Goal: Task Accomplishment & Management: Manage account settings

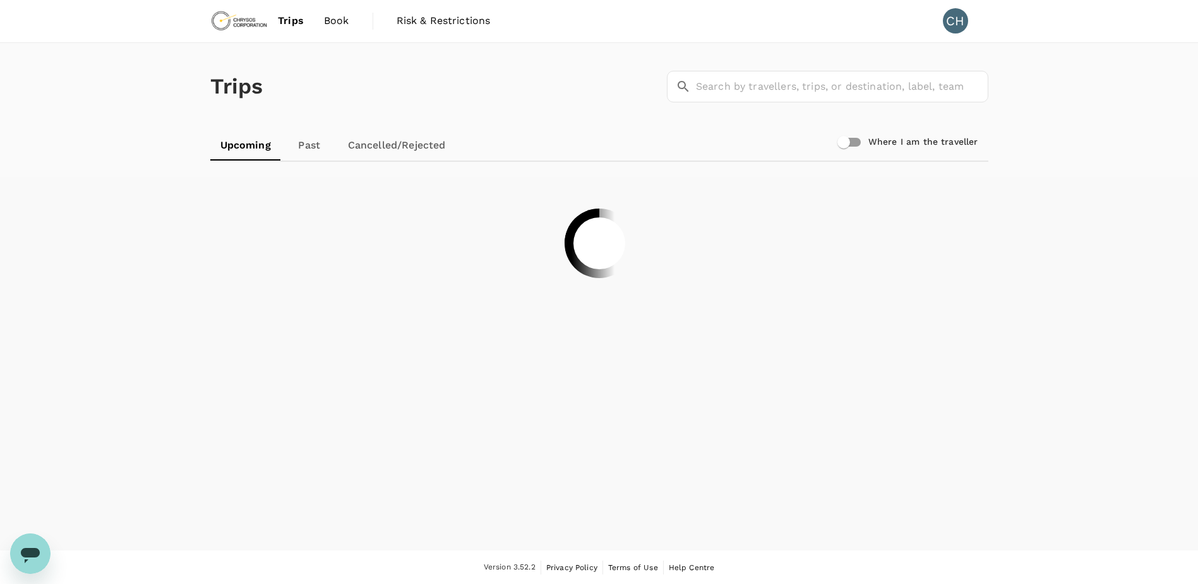
scroll to position [1, 0]
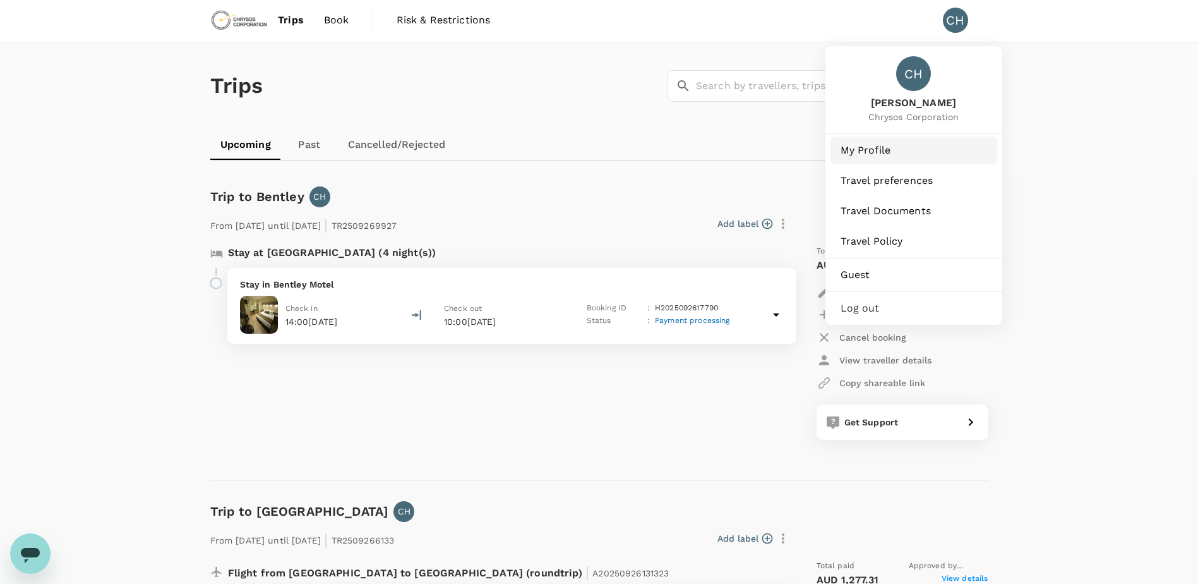
click at [930, 154] on span "My Profile" at bounding box center [914, 150] width 147 height 15
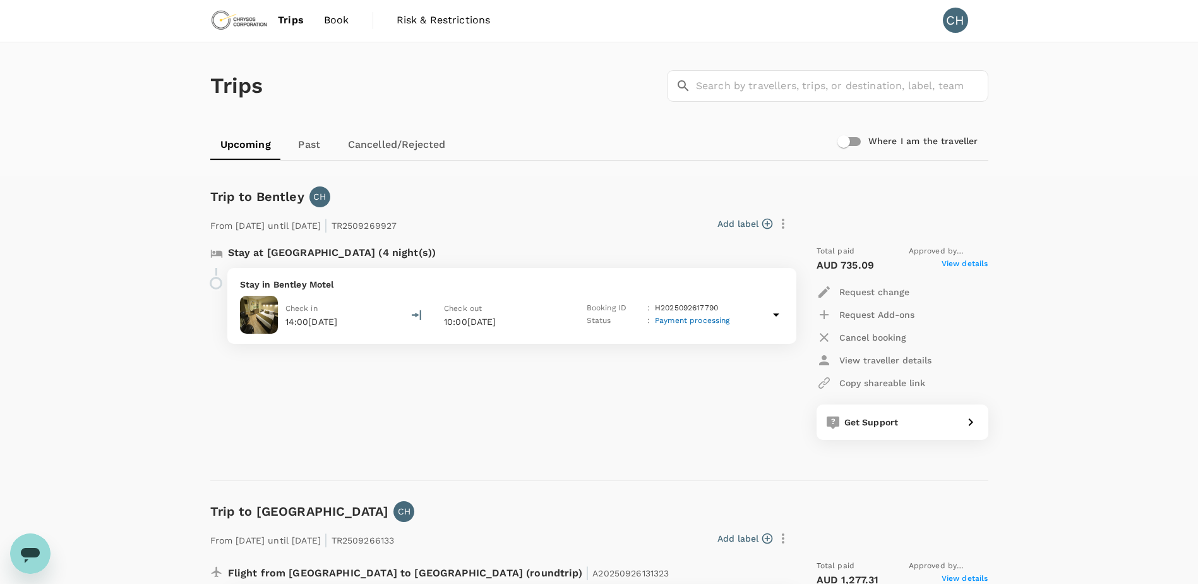
click at [1059, 244] on div "Trips ​ ​ Upcoming Past Cancelled/Rejected Where I am the traveller Trip to Ben…" at bounding box center [599, 476] width 1198 height 869
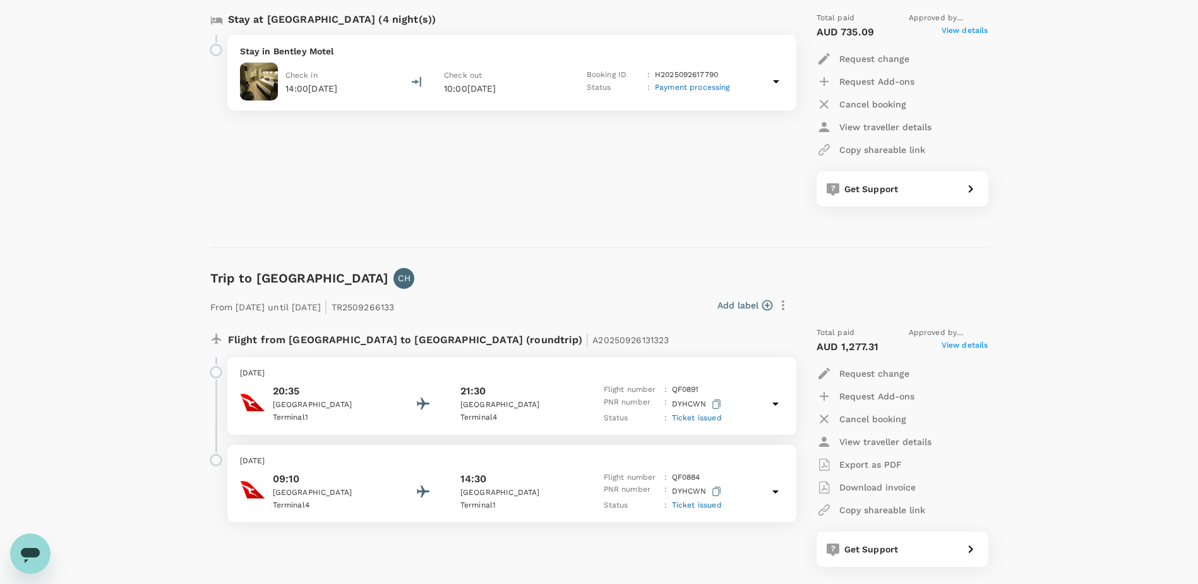
scroll to position [254, 0]
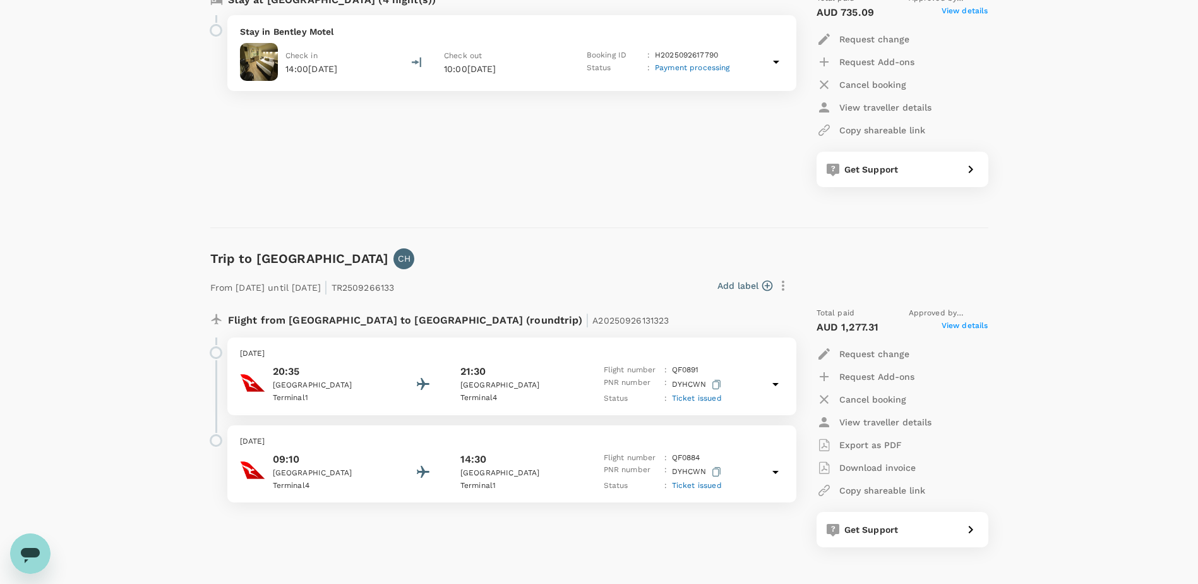
click at [776, 478] on icon at bounding box center [775, 471] width 15 height 15
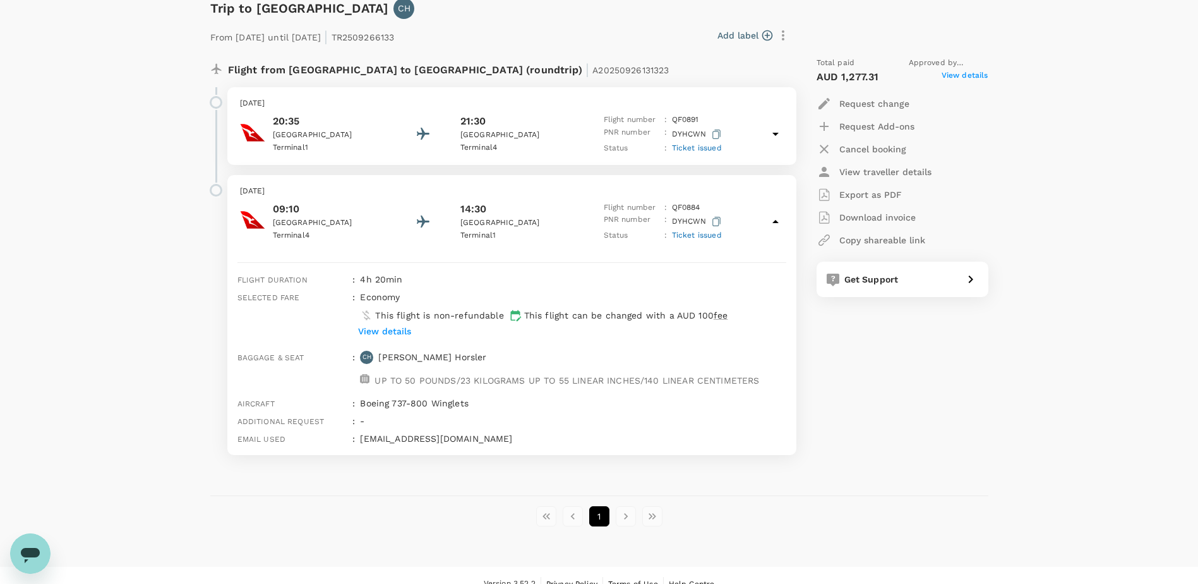
scroll to position [507, 0]
click at [399, 326] on p "View details" at bounding box center [384, 328] width 53 height 13
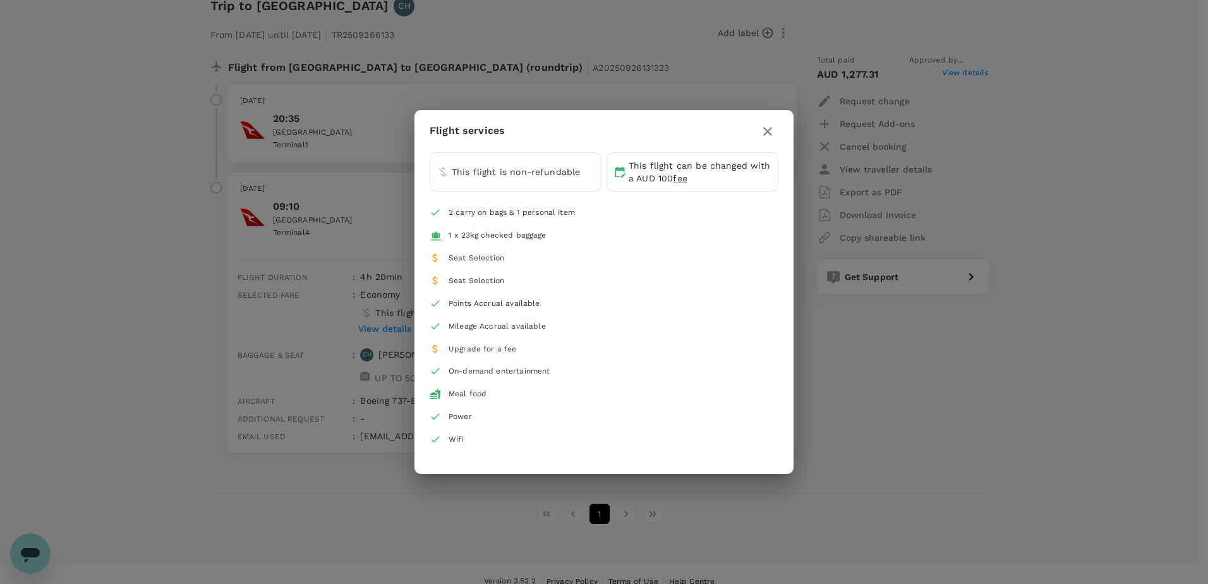
click at [774, 131] on icon "button" at bounding box center [767, 131] width 15 height 15
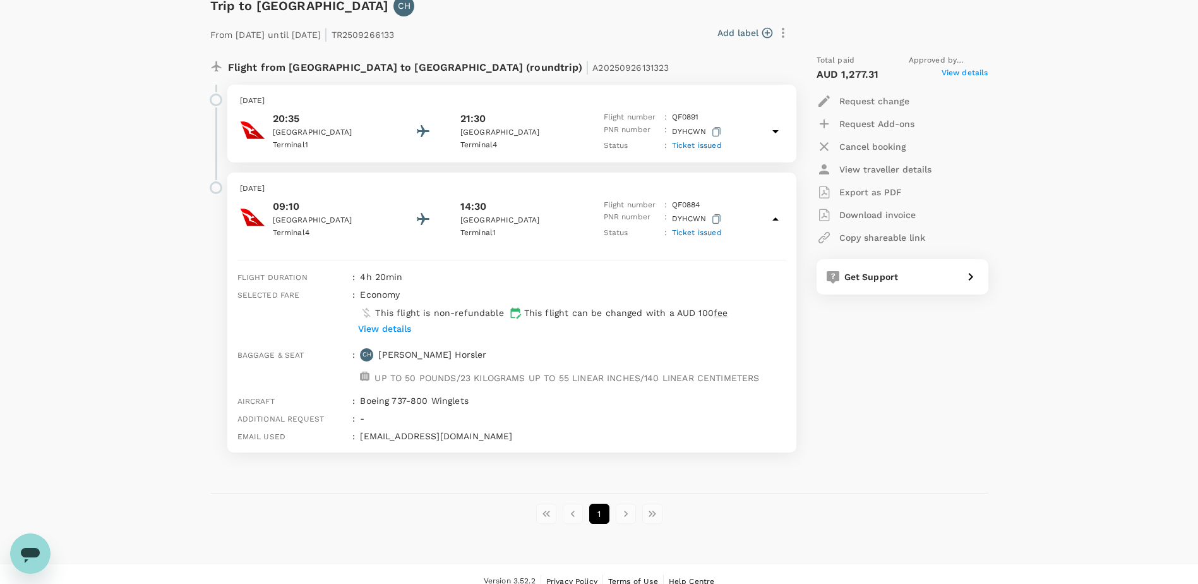
click at [700, 232] on span "Ticket issued" at bounding box center [697, 232] width 50 height 9
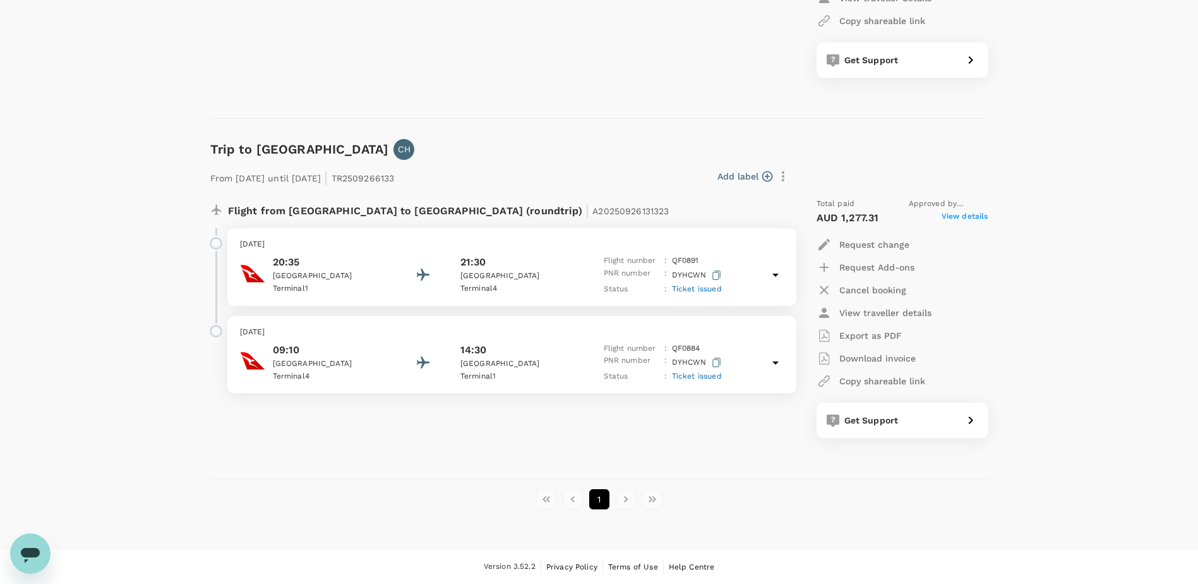
scroll to position [363, 0]
click at [692, 380] on span "Ticket issued" at bounding box center [697, 375] width 50 height 9
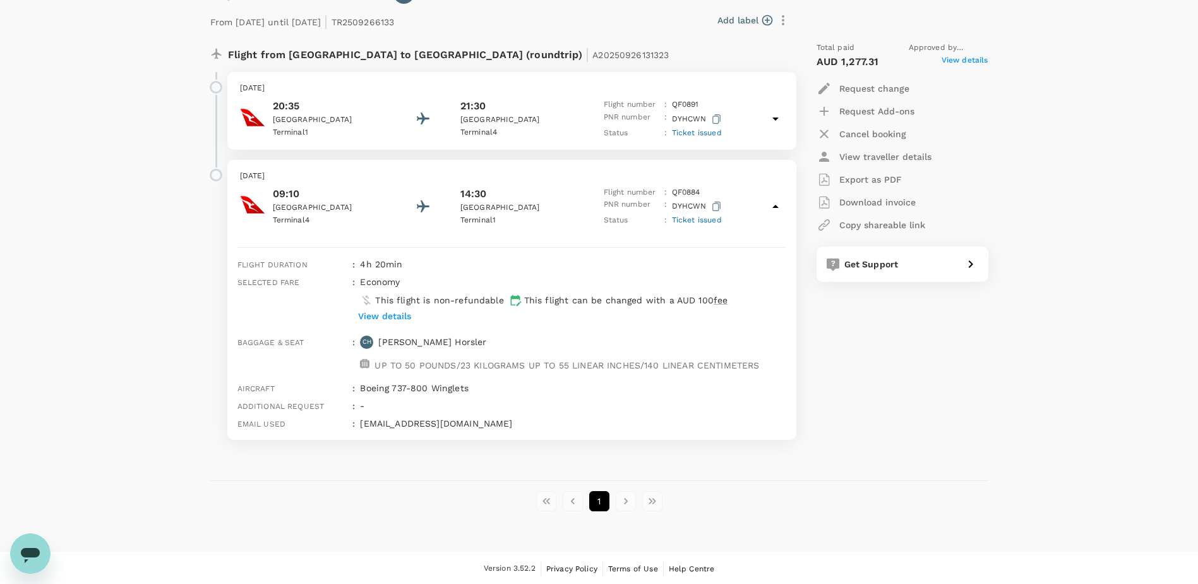
scroll to position [521, 0]
click at [775, 219] on div "09:10 Perth Terminal 4 14:30 Adelaide Terminal 1 Flight number : QF 0884 PNR nu…" at bounding box center [512, 204] width 544 height 41
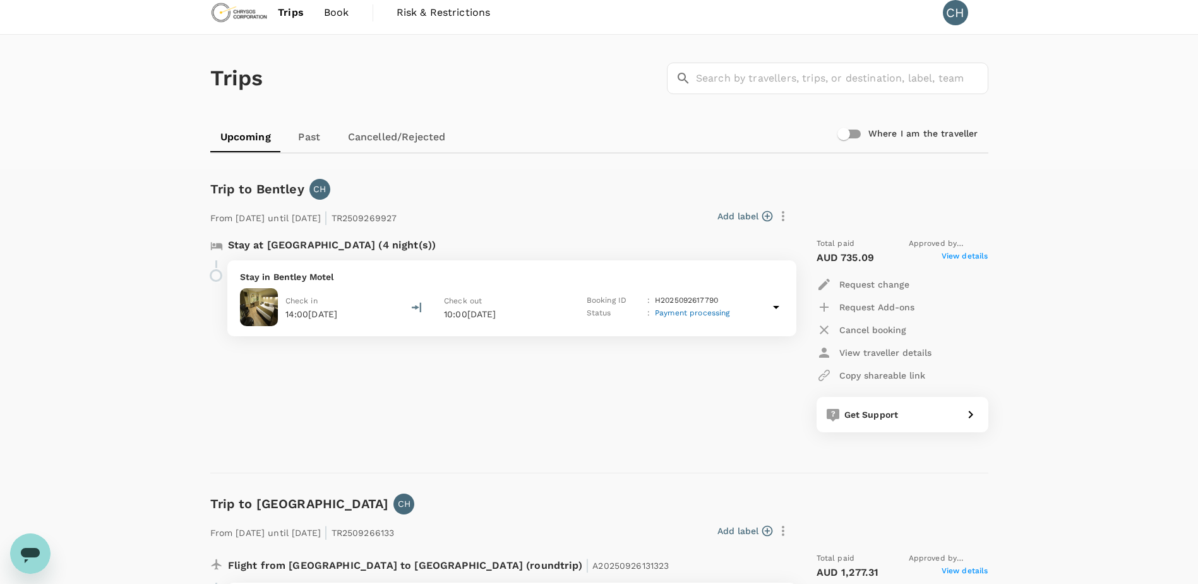
scroll to position [0, 0]
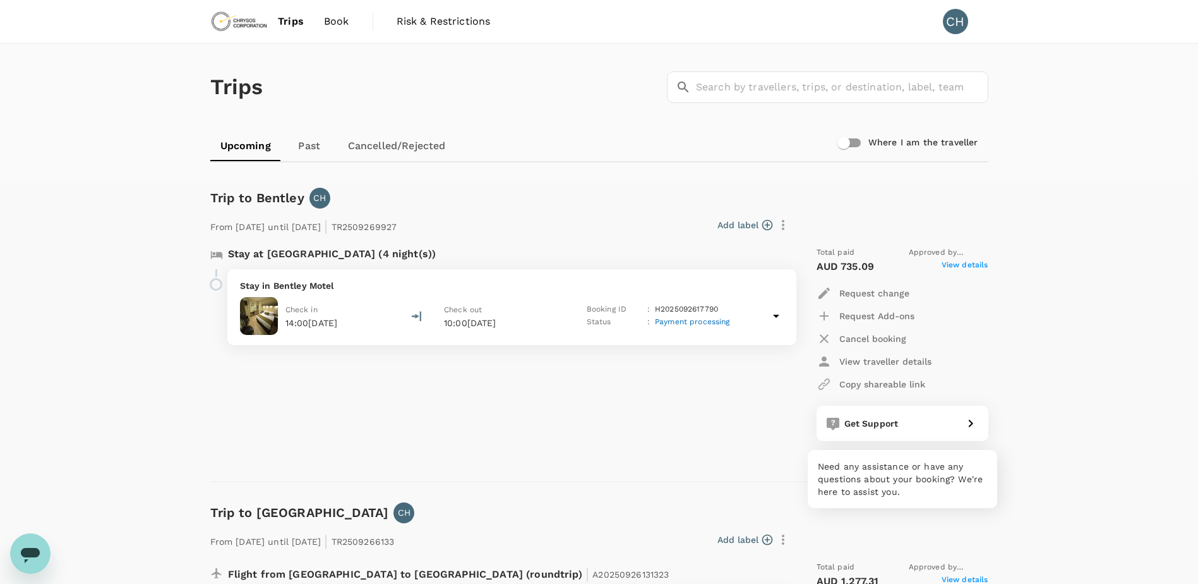
click at [905, 414] on div "Get Support" at bounding box center [899, 421] width 119 height 18
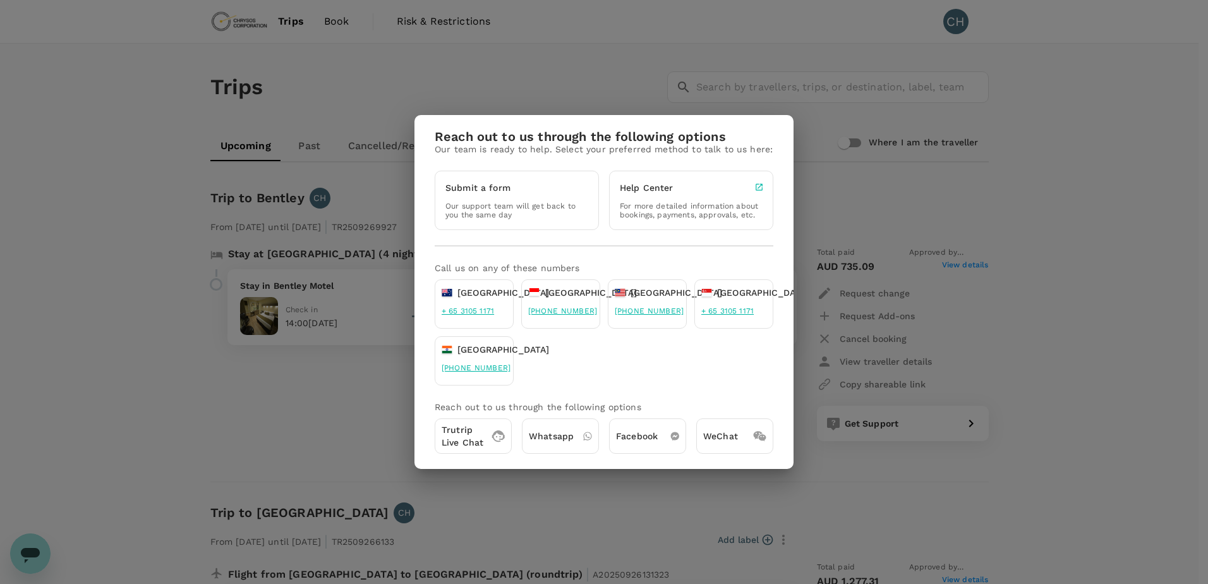
click at [1120, 302] on div "Reach out to us through the following options Our team is ready to help. Select…" at bounding box center [604, 292] width 1208 height 584
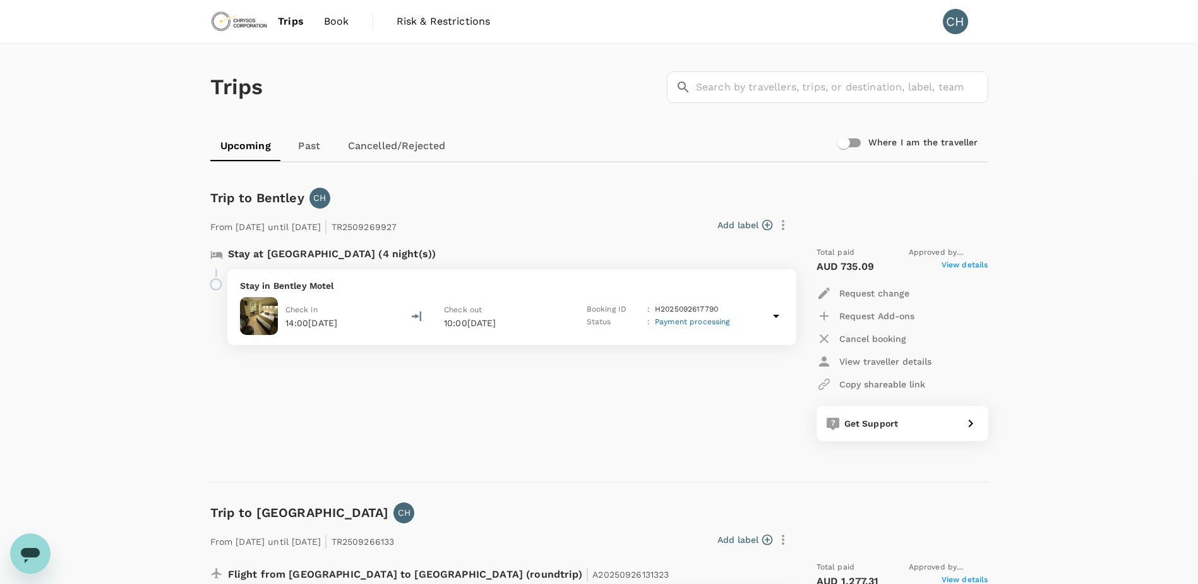
click at [777, 225] on icon "button" at bounding box center [783, 224] width 15 height 15
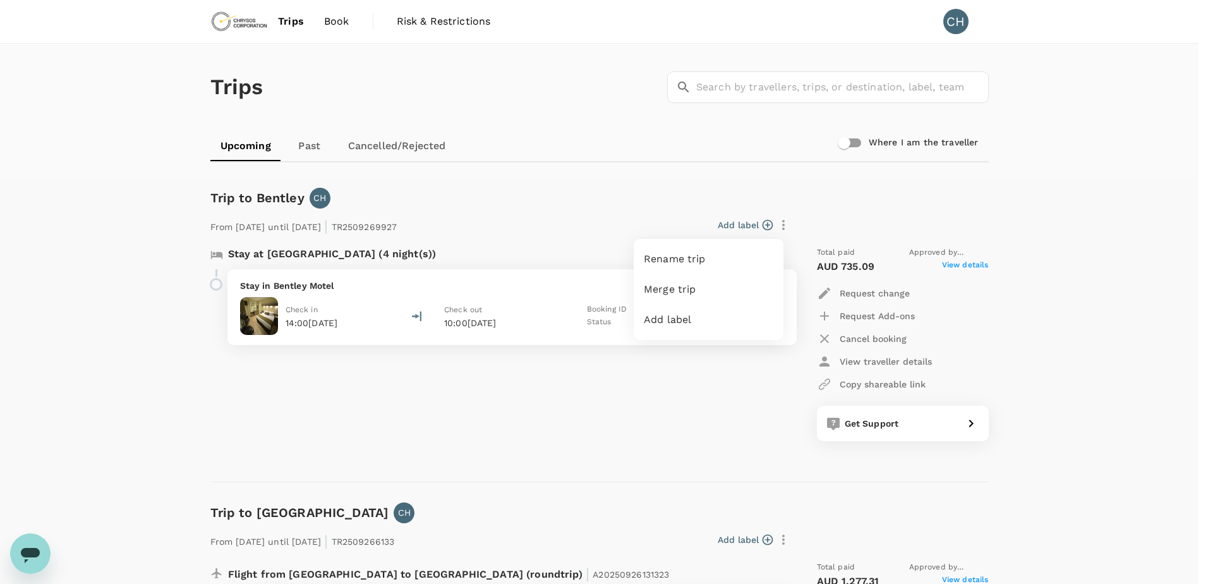
click at [723, 370] on div at bounding box center [604, 292] width 1208 height 584
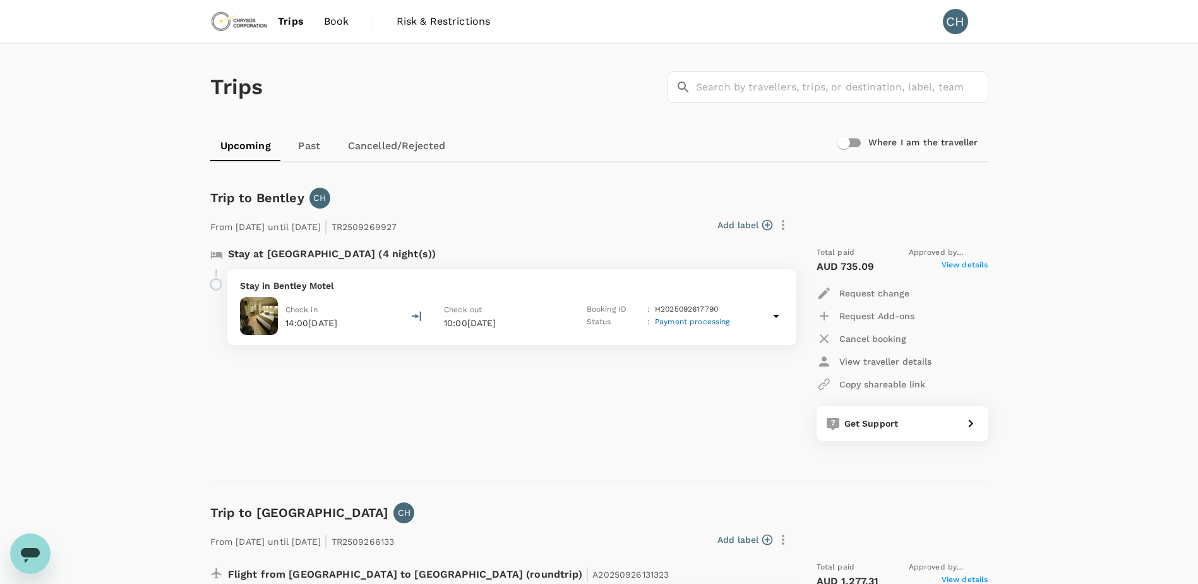
click at [778, 310] on icon at bounding box center [776, 315] width 15 height 15
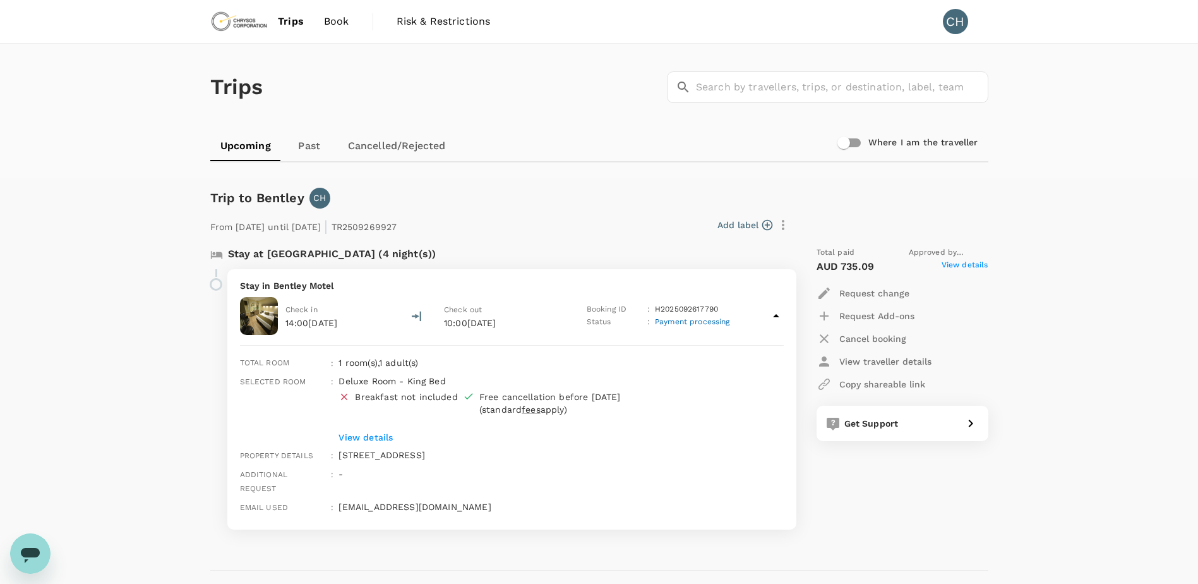
click at [977, 270] on span "View details" at bounding box center [965, 266] width 47 height 15
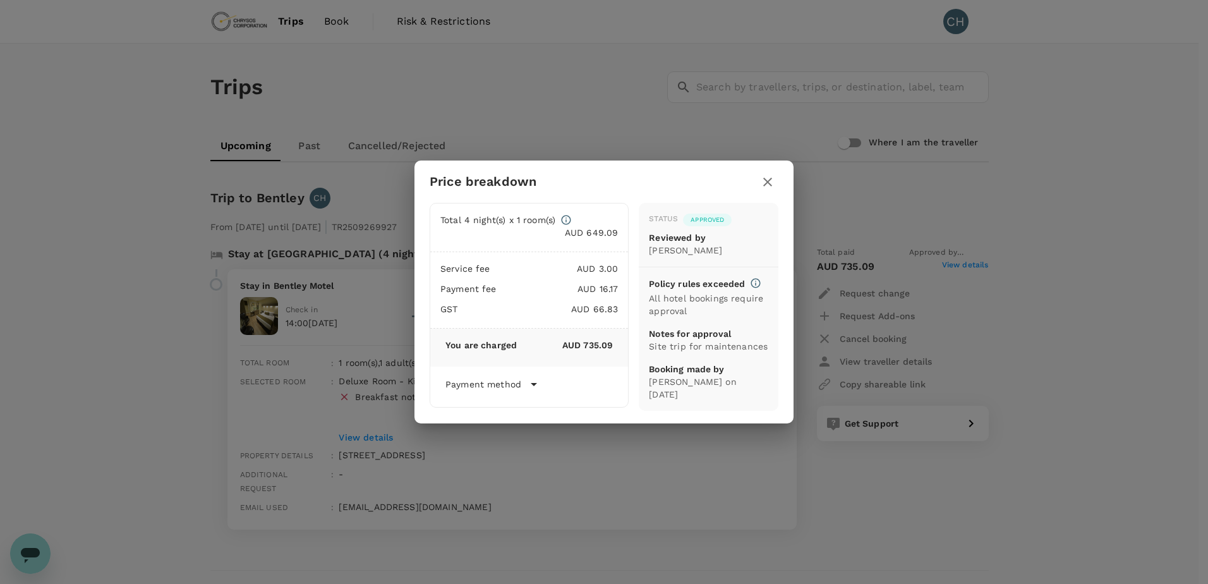
click at [771, 183] on icon "button" at bounding box center [767, 181] width 15 height 15
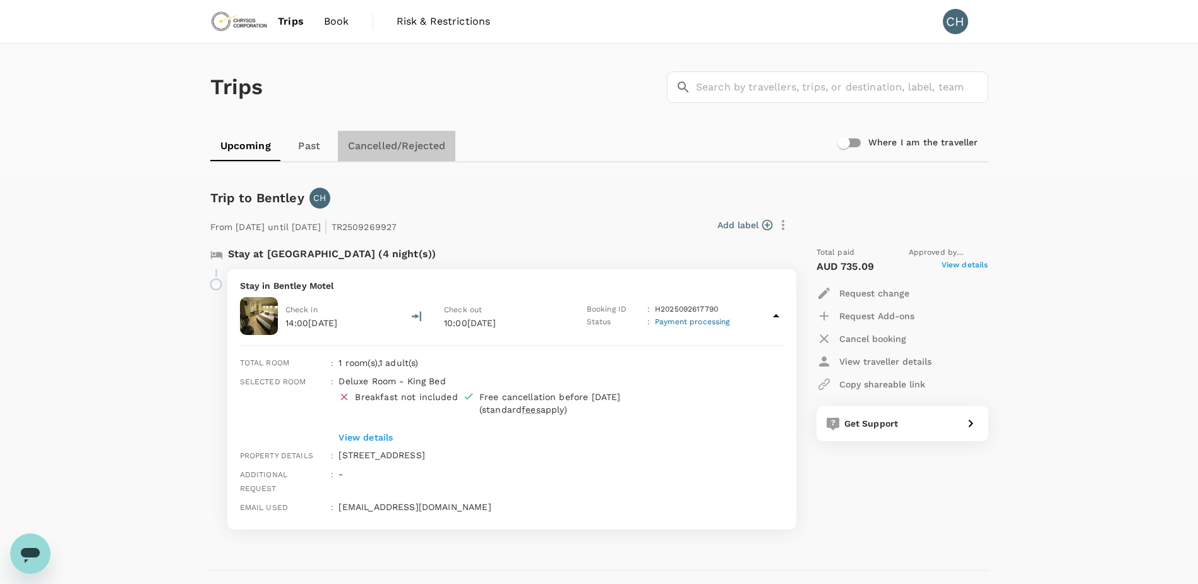
click at [383, 148] on link "Cancelled/Rejected" at bounding box center [397, 146] width 118 height 30
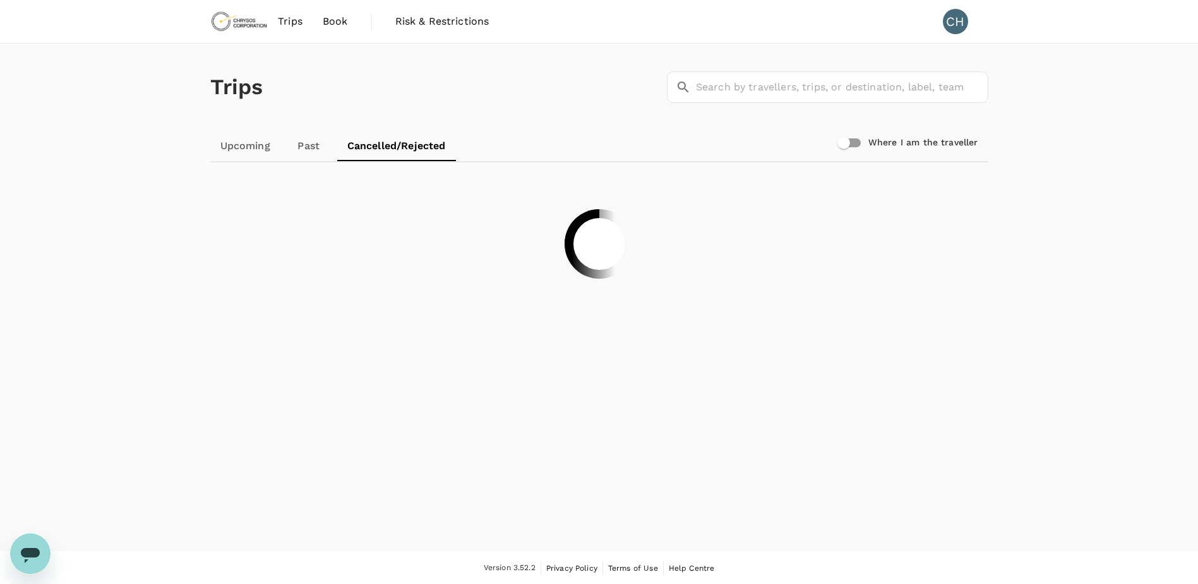
click at [253, 145] on link "Upcoming" at bounding box center [245, 146] width 70 height 30
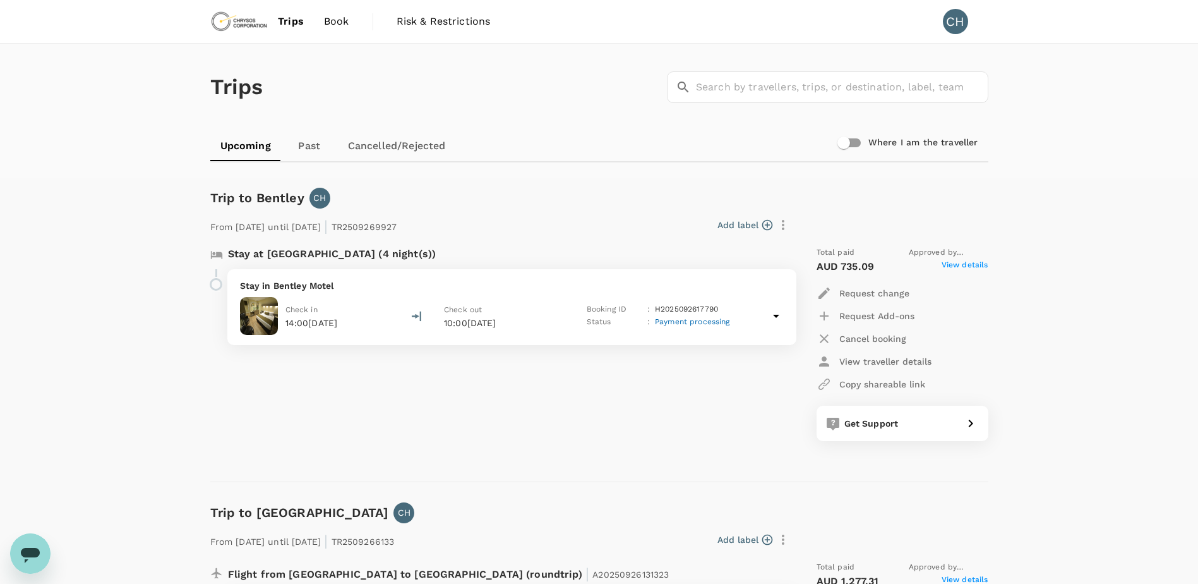
click at [1041, 274] on div "Trips ​ ​ Upcoming Past Cancelled/Rejected Where I am the traveller Trip to Ben…" at bounding box center [599, 478] width 1198 height 869
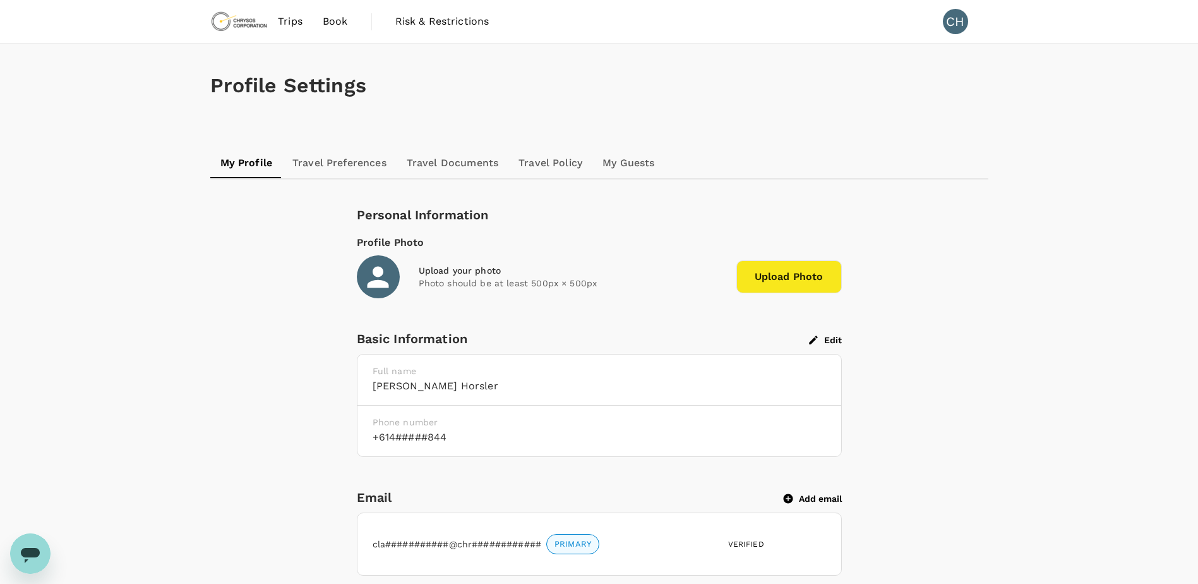
click at [497, 158] on link "Travel Documents" at bounding box center [453, 163] width 112 height 30
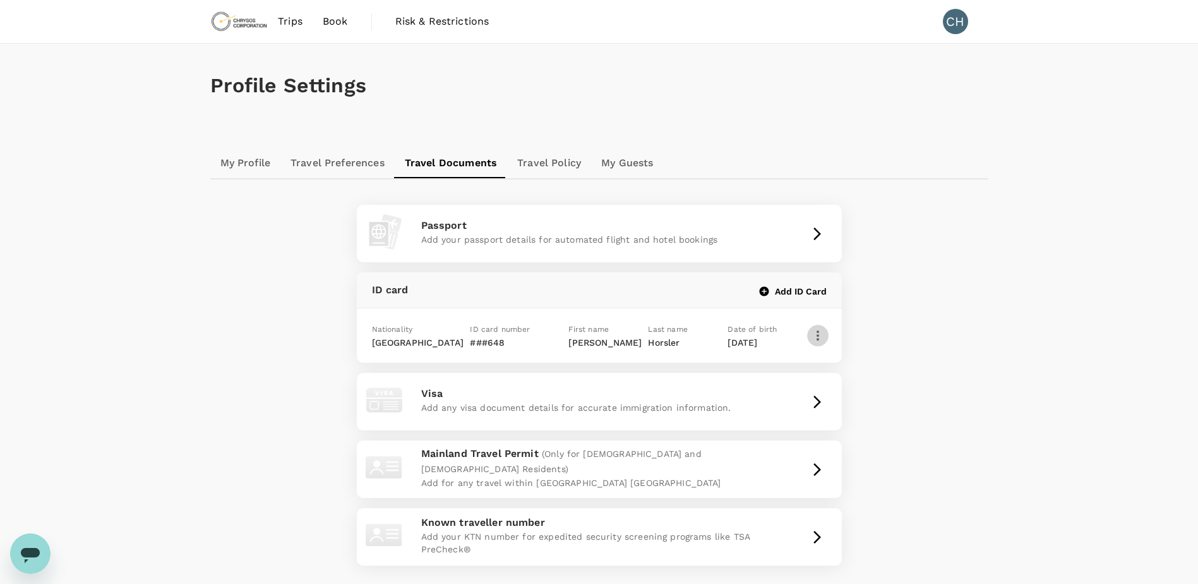
click at [812, 332] on icon "button" at bounding box center [818, 335] width 15 height 15
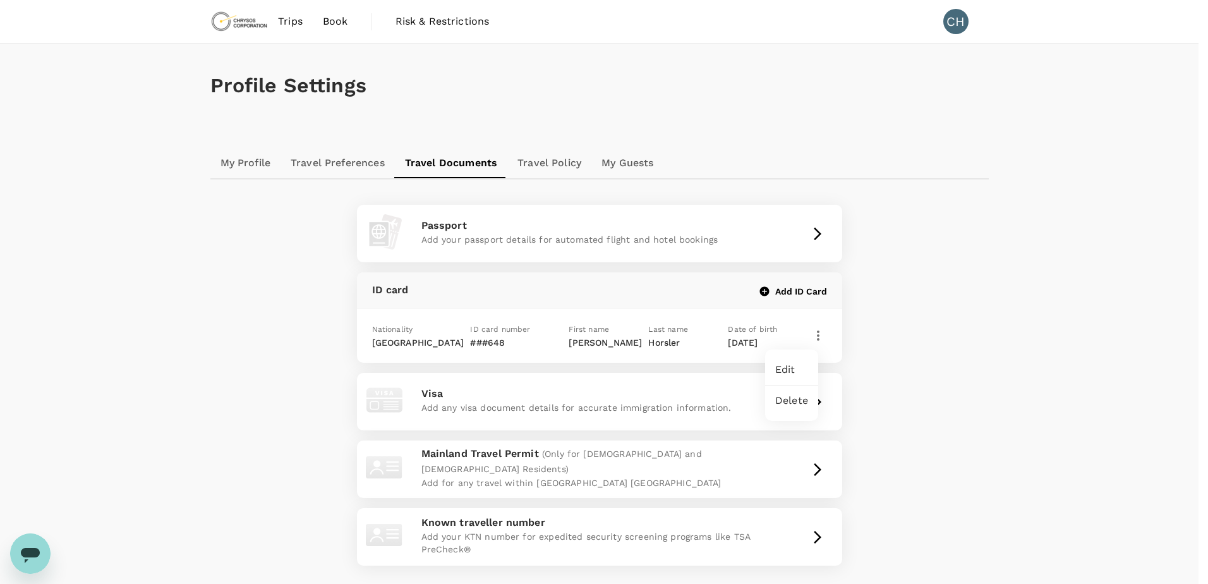
click at [807, 383] on div "Edit" at bounding box center [791, 369] width 53 height 30
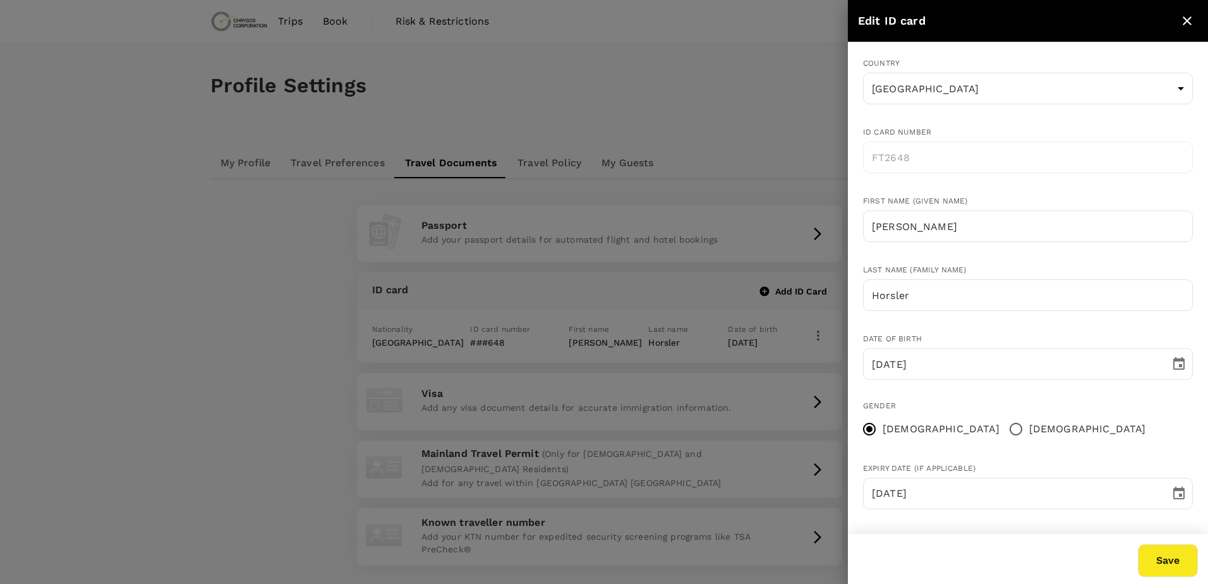
click at [1179, 18] on button "close" at bounding box center [1186, 20] width 21 height 21
radio input "false"
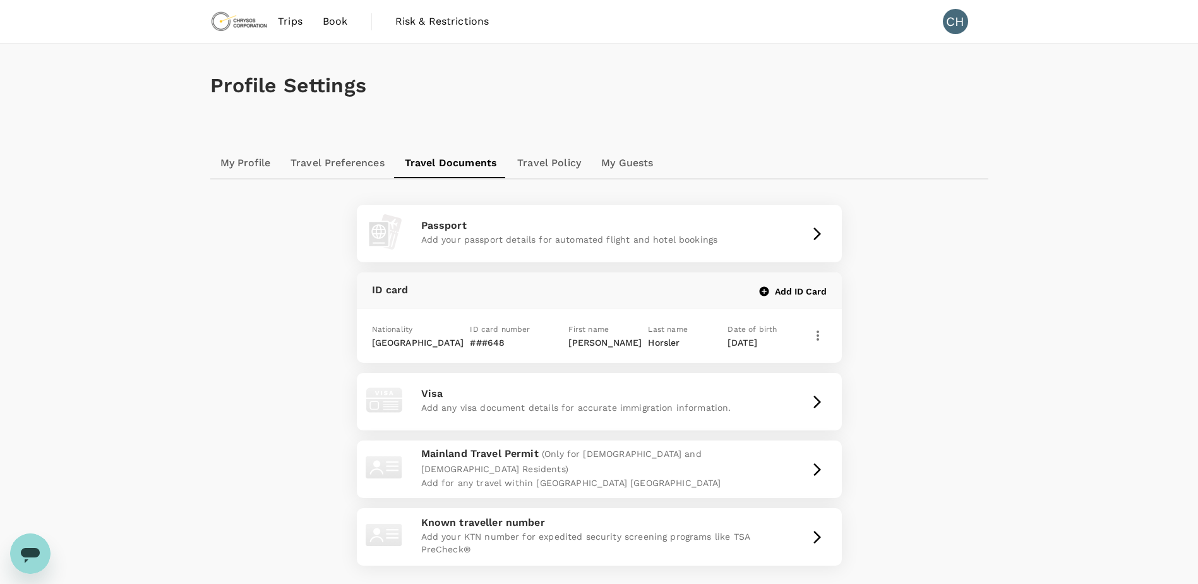
click at [1051, 298] on div "Profile Settings My Profile Travel Preferences Travel Documents Travel Policy M…" at bounding box center [599, 351] width 1198 height 615
click at [581, 174] on link "Travel Policy" at bounding box center [549, 163] width 84 height 30
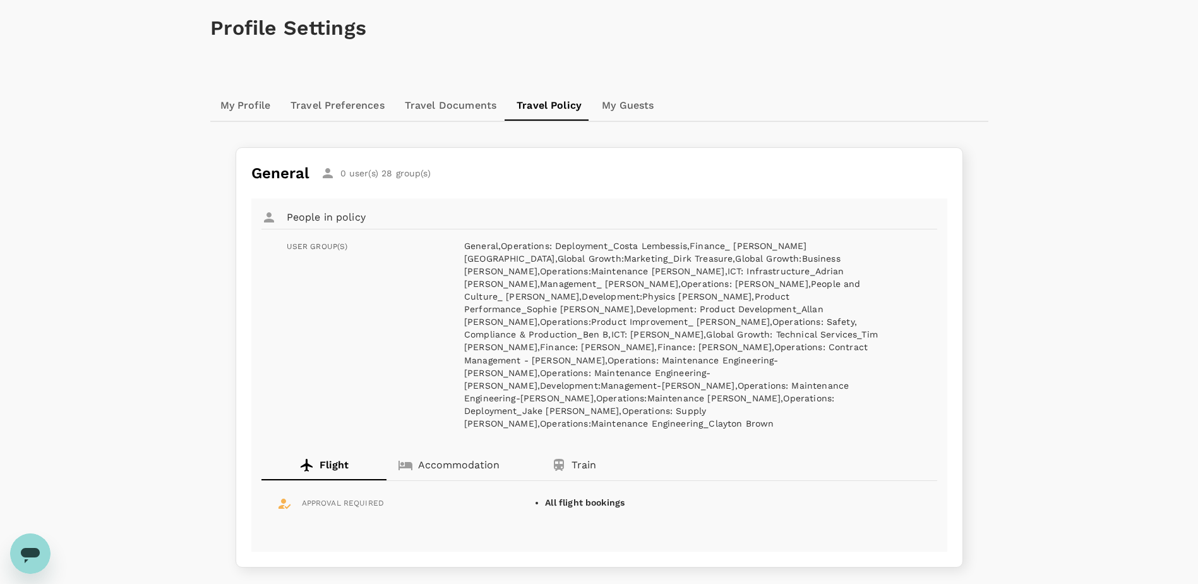
scroll to position [155, 0]
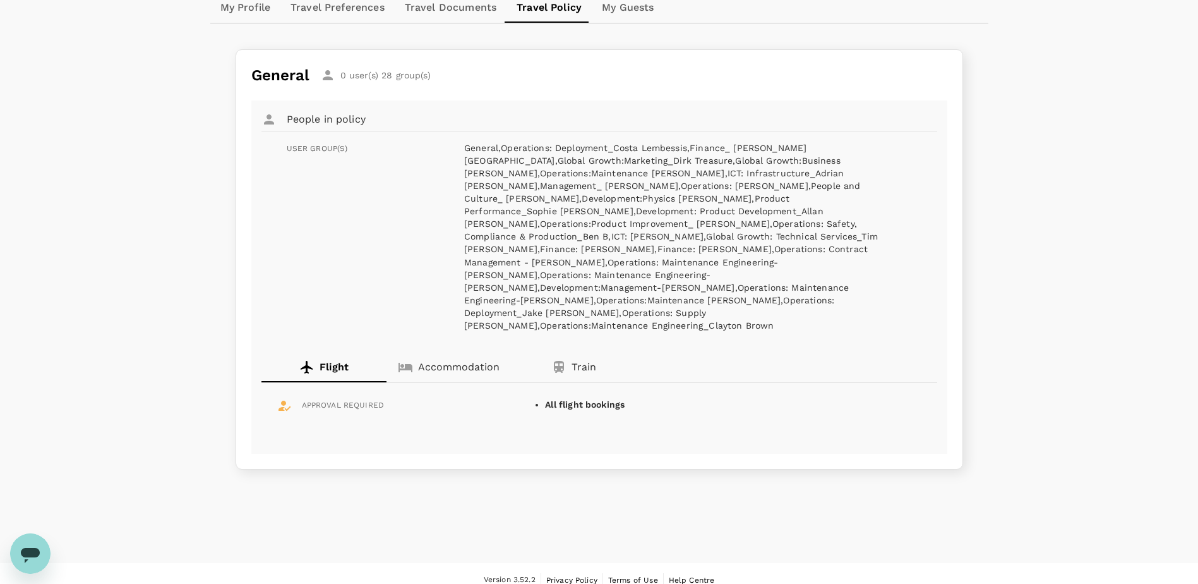
click at [421, 359] on p "Accommodation" at bounding box center [458, 366] width 81 height 15
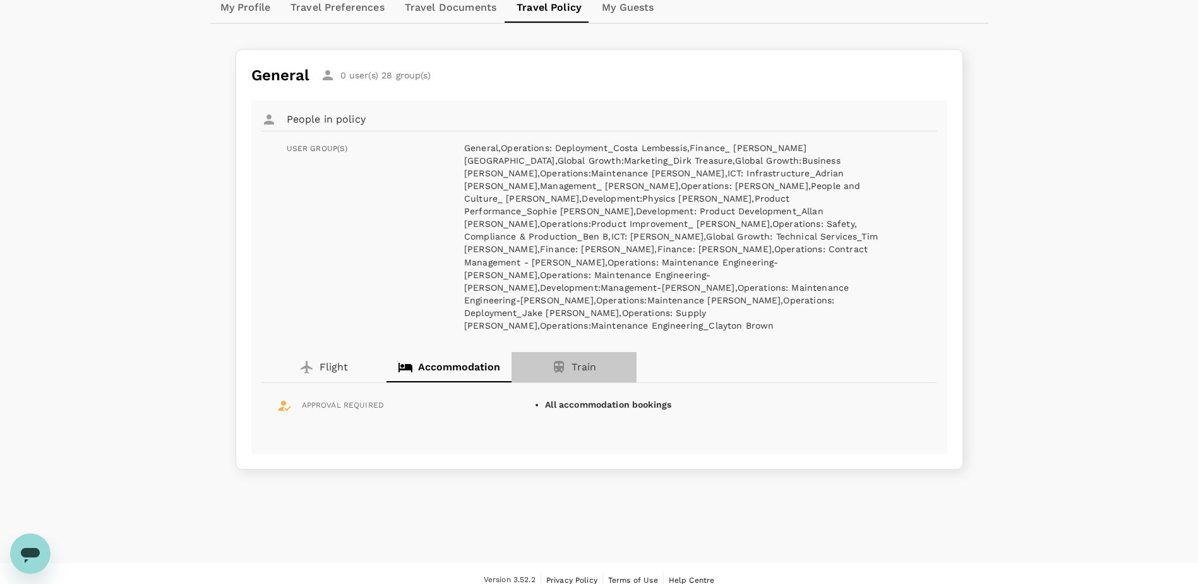
click at [580, 361] on p "Train" at bounding box center [584, 366] width 25 height 15
click at [317, 359] on div "Flight" at bounding box center [323, 366] width 49 height 15
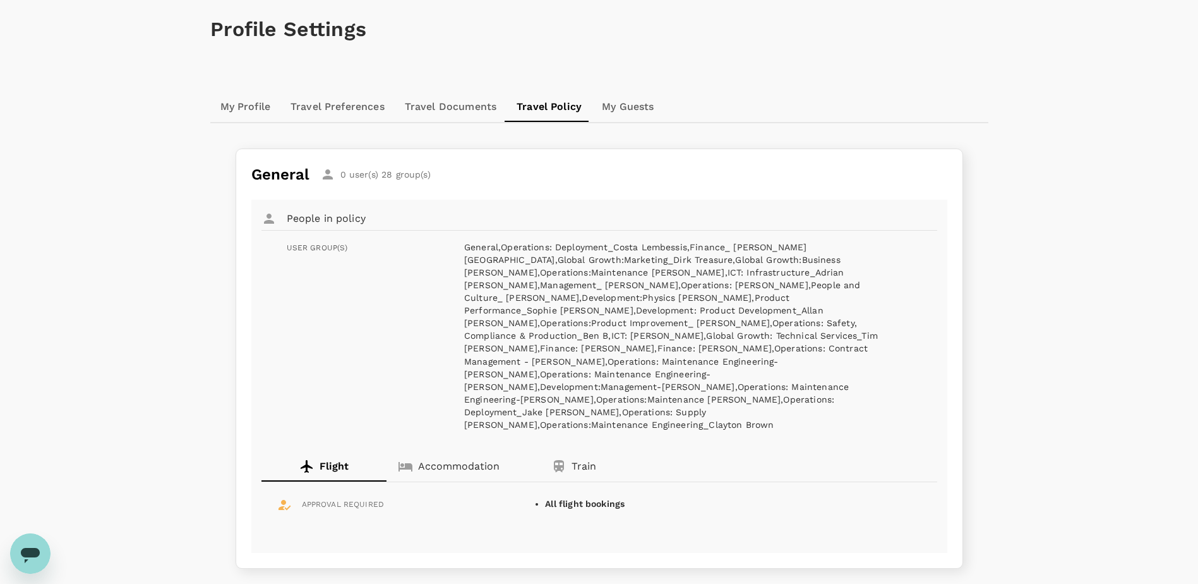
scroll to position [0, 0]
